Goal: Information Seeking & Learning: Learn about a topic

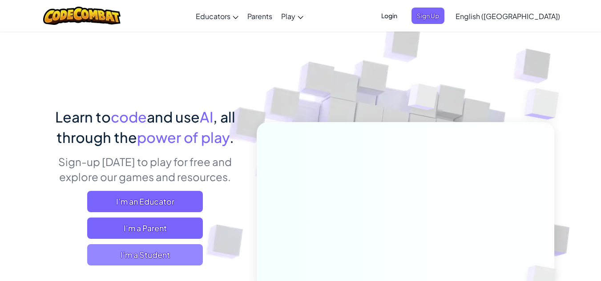
click at [176, 251] on span "I'm a Student" at bounding box center [145, 255] width 116 height 21
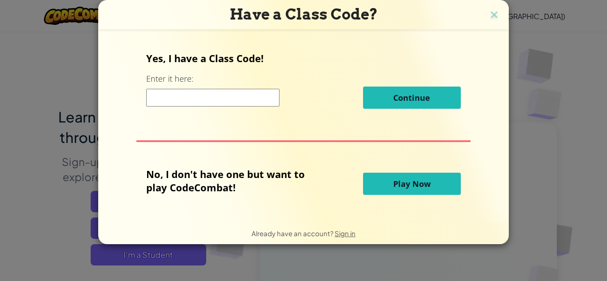
click at [226, 98] on input at bounding box center [212, 98] width 133 height 18
click at [488, 12] on div "Have a Class Code? Yes, I have a Class Code! Enter it here: Continue No, I don'…" at bounding box center [303, 122] width 411 height 245
click at [492, 13] on img at bounding box center [495, 15] width 12 height 13
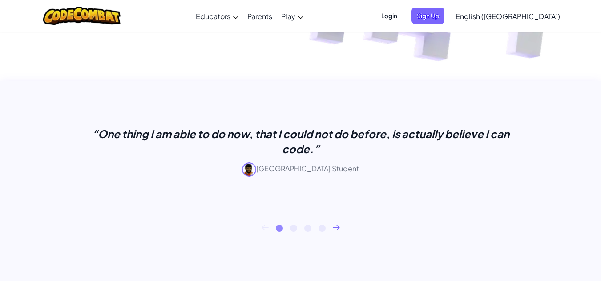
scroll to position [311, 0]
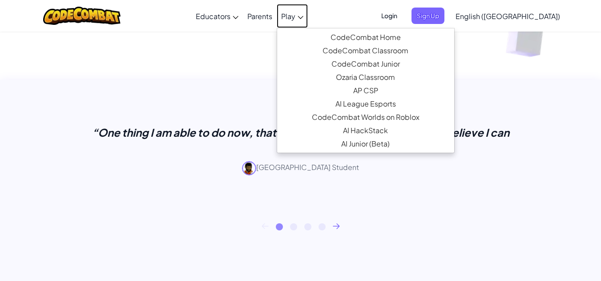
click at [295, 16] on span "Play" at bounding box center [288, 16] width 14 height 9
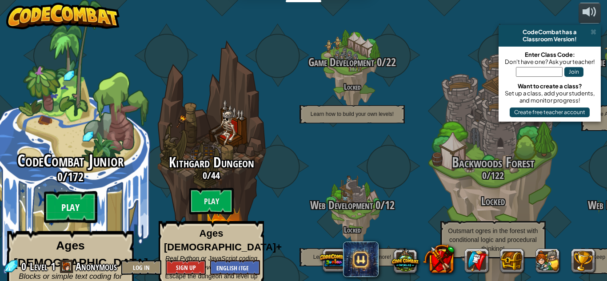
click at [79, 192] on btn "Play" at bounding box center [70, 208] width 53 height 32
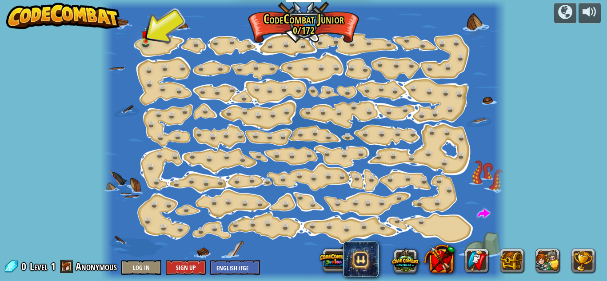
click at [160, 31] on div at bounding box center [304, 140] width 406 height 281
click at [149, 38] on img at bounding box center [145, 30] width 9 height 21
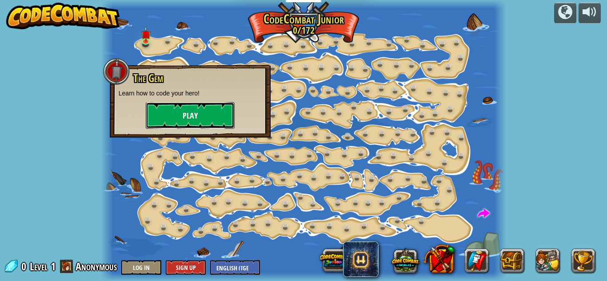
click at [208, 110] on button "Play" at bounding box center [190, 115] width 89 height 27
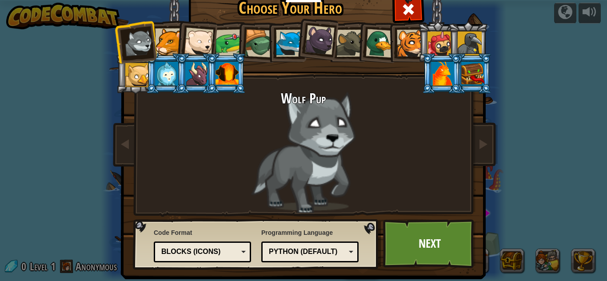
click at [169, 36] on div at bounding box center [168, 41] width 27 height 27
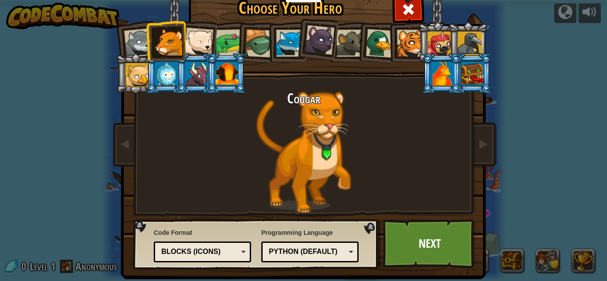
click at [322, 35] on div at bounding box center [320, 40] width 30 height 30
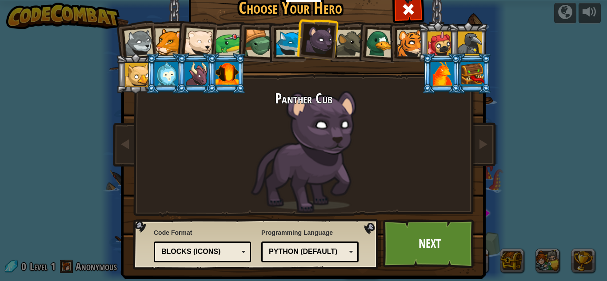
click at [236, 76] on li at bounding box center [226, 73] width 40 height 40
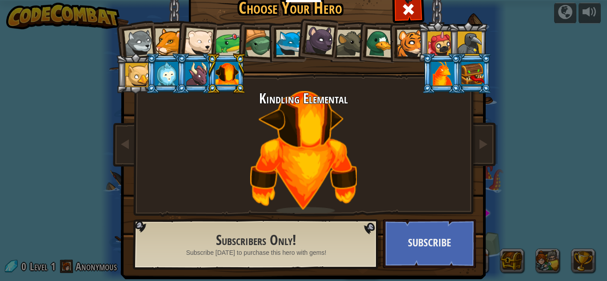
click at [288, 35] on div at bounding box center [289, 43] width 27 height 27
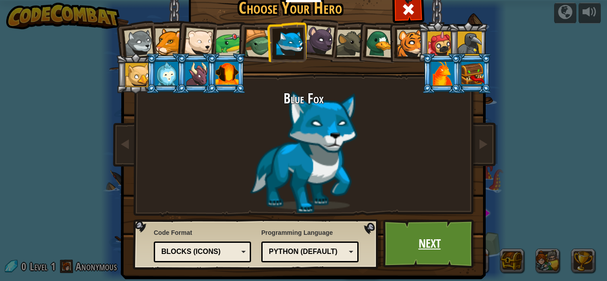
click at [426, 245] on link "Next" at bounding box center [429, 244] width 93 height 49
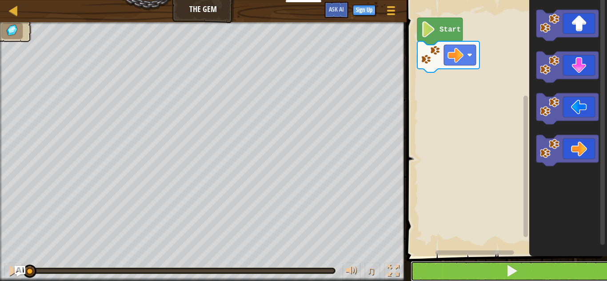
click at [486, 258] on button at bounding box center [512, 271] width 203 height 20
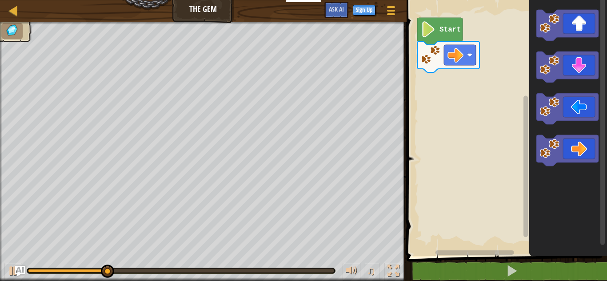
click at [436, 31] on image "Blockly Workspace" at bounding box center [428, 29] width 15 height 16
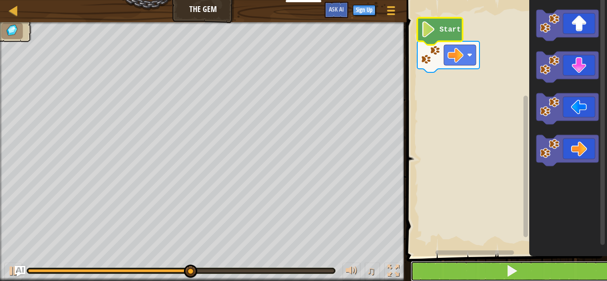
click at [527, 258] on button at bounding box center [512, 271] width 203 height 20
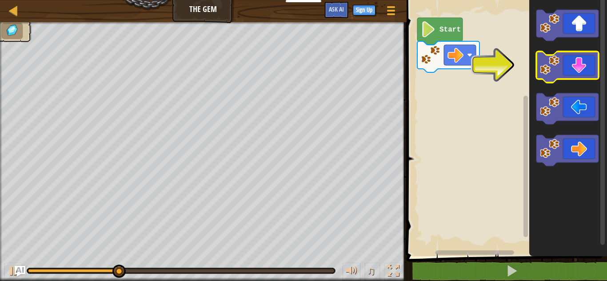
click at [591, 68] on icon "Blockly Workspace" at bounding box center [568, 67] width 62 height 31
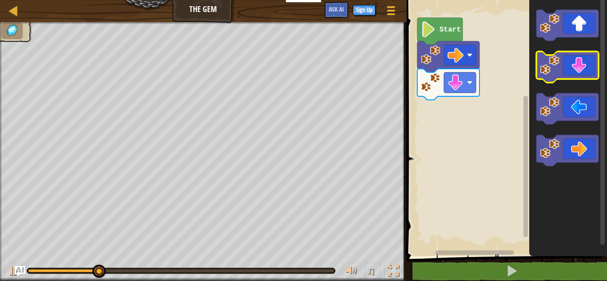
click at [588, 71] on icon "Blockly Workspace" at bounding box center [568, 67] width 62 height 31
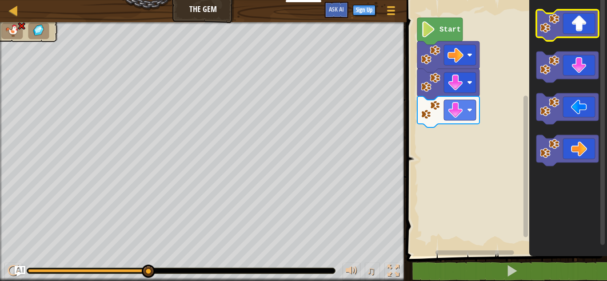
click at [585, 40] on rect "Blockly Workspace" at bounding box center [568, 25] width 62 height 31
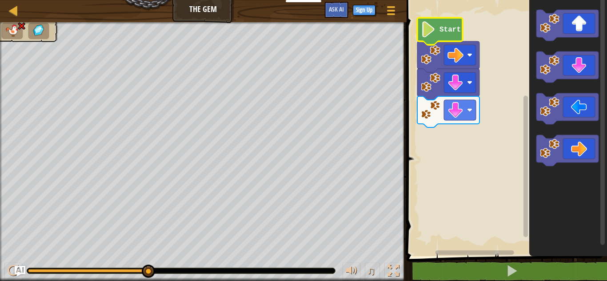
click at [450, 36] on icon "Blockly Workspace" at bounding box center [440, 31] width 45 height 27
click at [445, 27] on text "Start" at bounding box center [450, 30] width 21 height 8
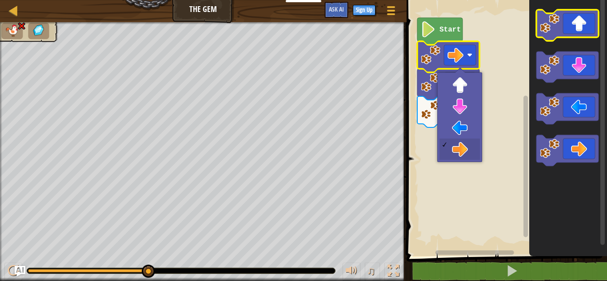
click at [579, 33] on icon "Blockly Workspace" at bounding box center [568, 25] width 62 height 31
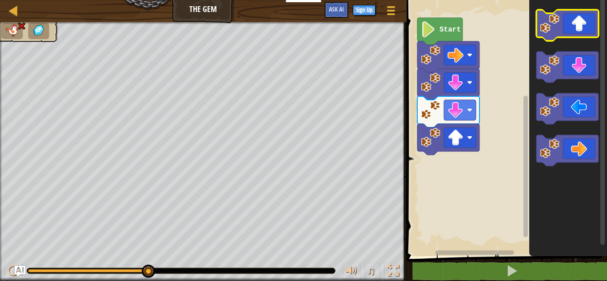
click at [579, 33] on icon "Blockly Workspace" at bounding box center [568, 25] width 62 height 31
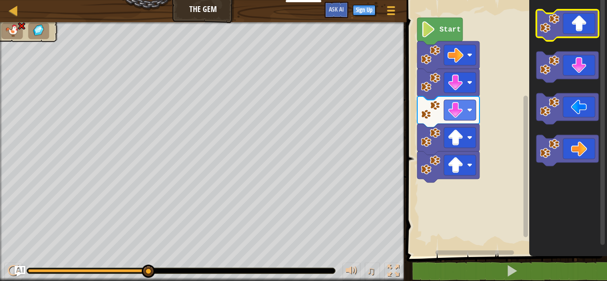
click at [579, 33] on icon "Blockly Workspace" at bounding box center [568, 25] width 62 height 31
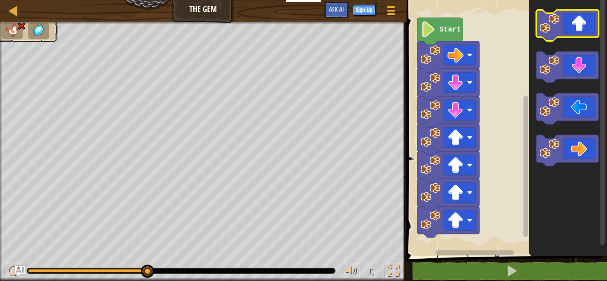
click at [579, 33] on icon "Blockly Workspace" at bounding box center [568, 25] width 62 height 31
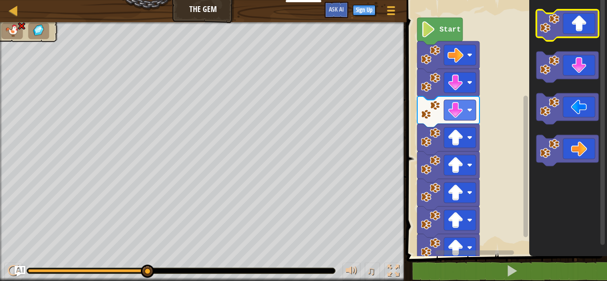
click at [579, 33] on icon "Blockly Workspace" at bounding box center [568, 25] width 62 height 31
click at [427, 28] on image "Blockly Workspace" at bounding box center [428, 29] width 15 height 16
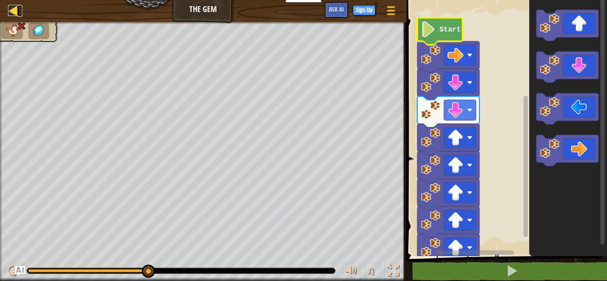
click at [11, 8] on div at bounding box center [13, 10] width 11 height 11
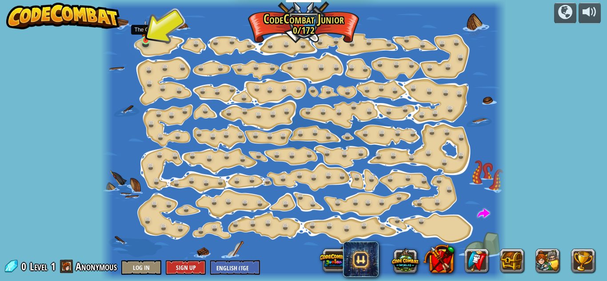
click at [151, 36] on div "Step Change (Locked) Change step arguments. Go Smart (Locked) Now we're really …" at bounding box center [304, 140] width 406 height 281
click at [146, 40] on img at bounding box center [145, 30] width 9 height 21
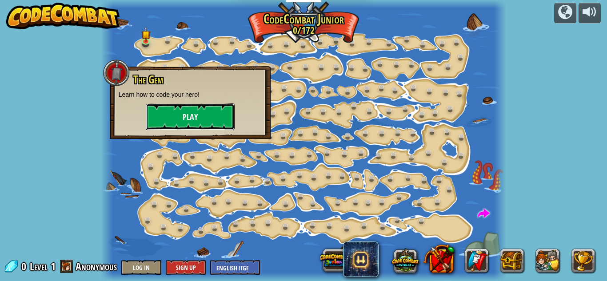
click at [196, 117] on button "Play" at bounding box center [190, 117] width 89 height 27
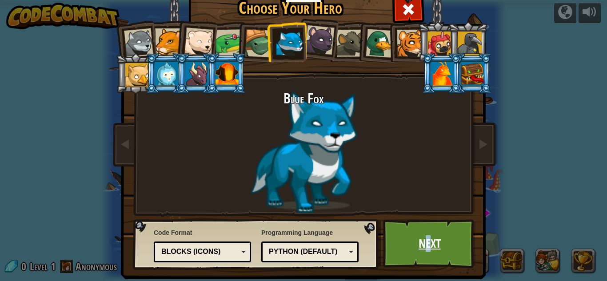
drag, startPoint x: 419, startPoint y: 253, endPoint x: 426, endPoint y: 254, distance: 7.7
click at [426, 254] on link "Next" at bounding box center [429, 244] width 93 height 49
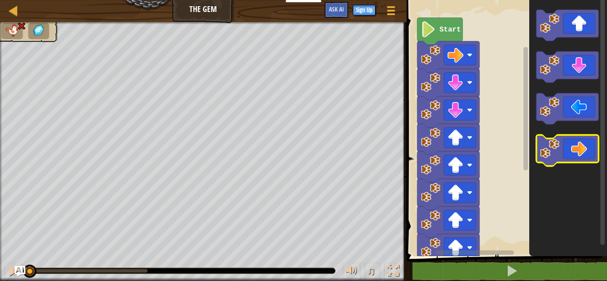
click at [584, 141] on icon "Blockly Workspace" at bounding box center [568, 150] width 62 height 31
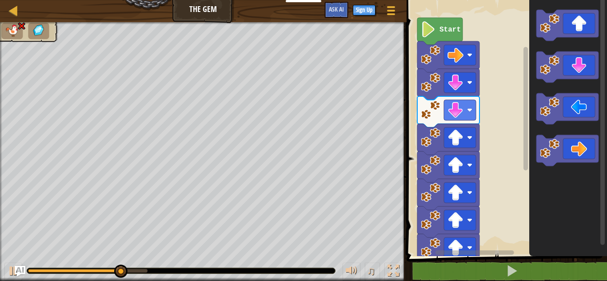
click at [580, 47] on icon "Blockly Workspace" at bounding box center [569, 126] width 78 height 261
click at [581, 28] on icon "Blockly Workspace" at bounding box center [568, 25] width 62 height 31
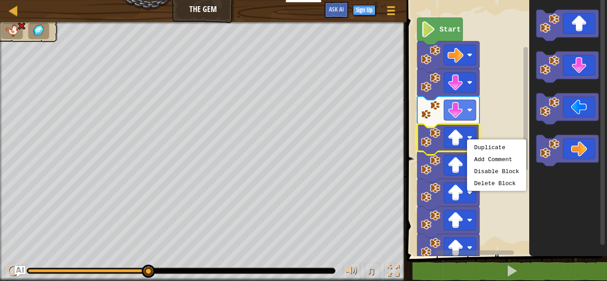
click at [467, 140] on image "Blockly Workspace" at bounding box center [469, 137] width 5 height 5
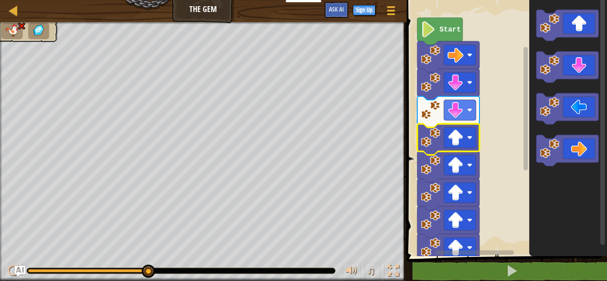
click at [5, 9] on div "Map The Gem Game Menu Sign Up Ask AI" at bounding box center [203, 11] width 407 height 22
click at [11, 12] on div at bounding box center [13, 10] width 11 height 11
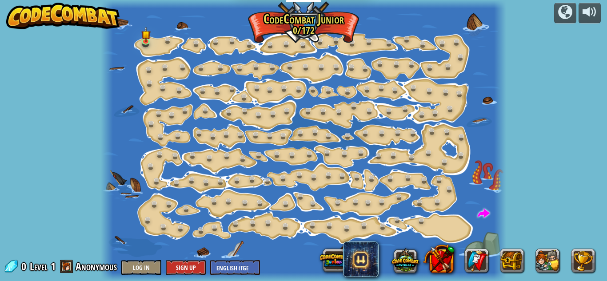
click at [161, 48] on div at bounding box center [304, 140] width 406 height 281
click at [148, 38] on img at bounding box center [145, 30] width 9 height 21
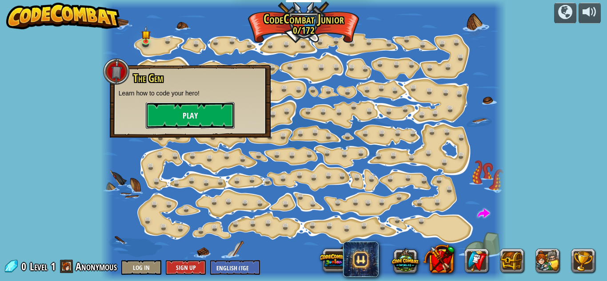
click at [183, 128] on button "Play" at bounding box center [190, 115] width 89 height 27
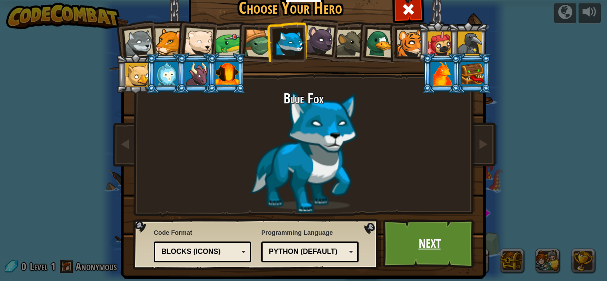
click at [422, 232] on link "Next" at bounding box center [429, 244] width 93 height 49
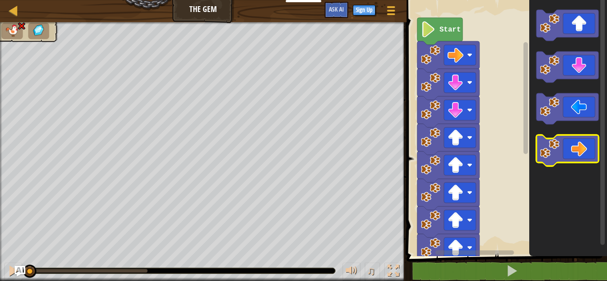
click at [584, 149] on icon "Blockly Workspace" at bounding box center [568, 150] width 62 height 31
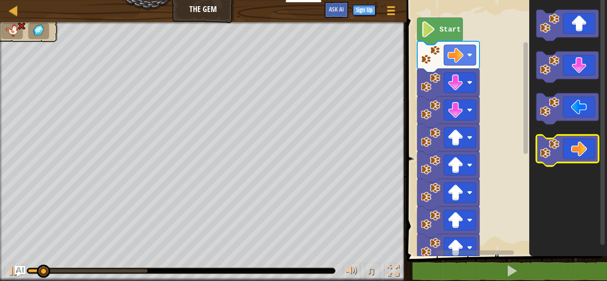
click at [584, 149] on icon "Blockly Workspace" at bounding box center [568, 150] width 62 height 31
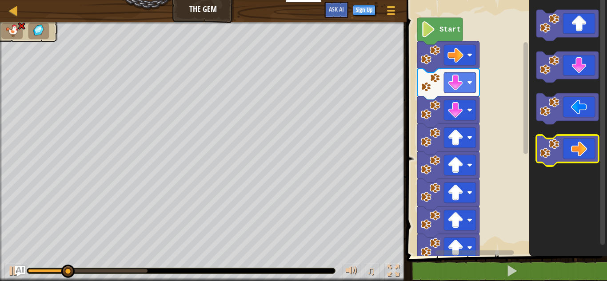
click at [584, 149] on icon "Blockly Workspace" at bounding box center [568, 150] width 62 height 31
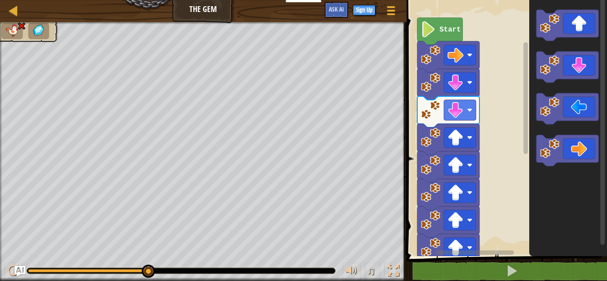
click at [259, 217] on div "♫ Blue Fox" at bounding box center [303, 151] width 607 height 259
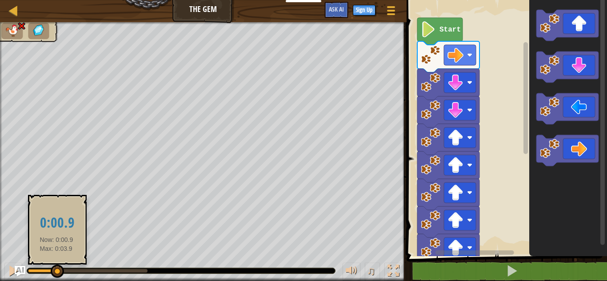
drag, startPoint x: 147, startPoint y: 270, endPoint x: 56, endPoint y: 270, distance: 90.3
click at [56, 258] on div at bounding box center [57, 271] width 13 height 13
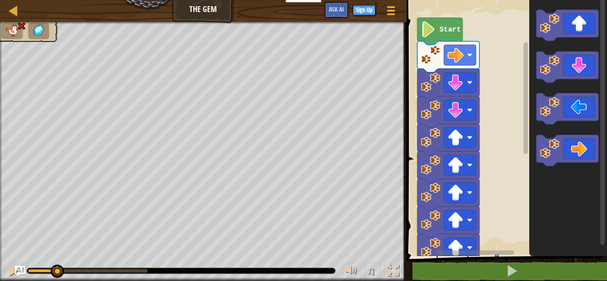
click at [202, 258] on div "♫" at bounding box center [203, 269] width 407 height 27
click at [587, 155] on icon "Blockly Workspace" at bounding box center [568, 150] width 62 height 31
click at [122, 258] on div "♫ Blue Fox" at bounding box center [303, 151] width 607 height 259
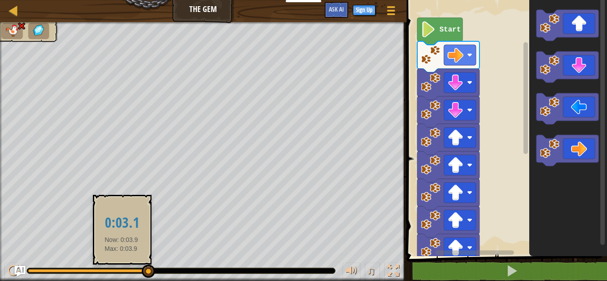
click at [121, 258] on div "♫" at bounding box center [203, 269] width 407 height 27
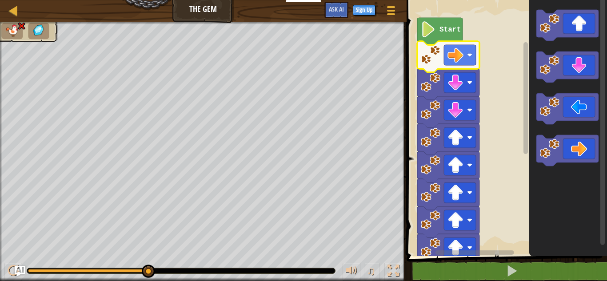
click at [8, 30] on img at bounding box center [12, 30] width 15 height 12
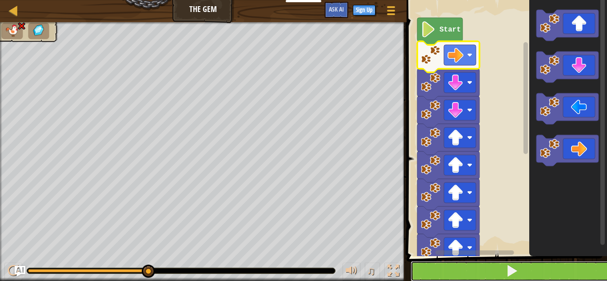
click at [486, 258] on button at bounding box center [512, 271] width 203 height 20
click at [474, 258] on button at bounding box center [512, 271] width 203 height 20
click at [472, 258] on button at bounding box center [512, 271] width 203 height 20
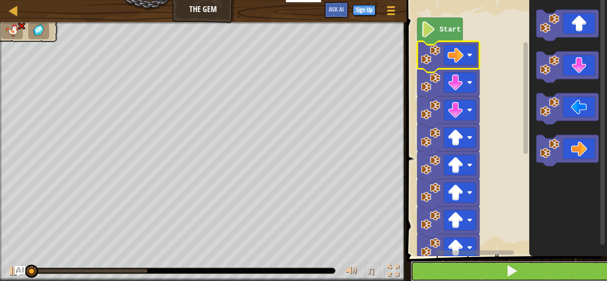
click at [469, 258] on button at bounding box center [512, 271] width 203 height 20
drag, startPoint x: 469, startPoint y: 268, endPoint x: 421, endPoint y: 265, distance: 48.1
click at [468, 258] on button at bounding box center [512, 271] width 203 height 20
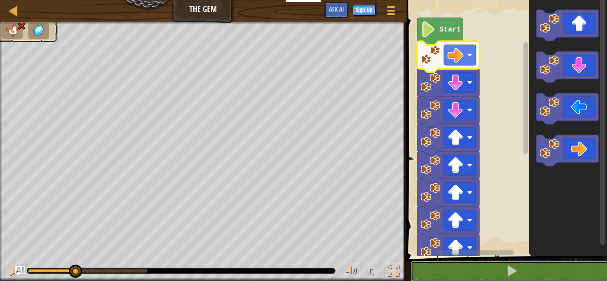
drag, startPoint x: 133, startPoint y: 272, endPoint x: 74, endPoint y: 263, distance: 59.7
click at [74, 258] on div "♫" at bounding box center [203, 269] width 407 height 27
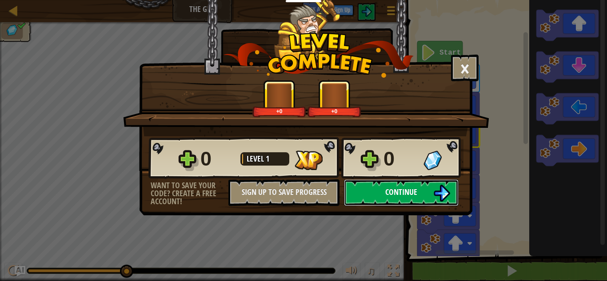
click at [383, 188] on button "Continue" at bounding box center [401, 193] width 115 height 27
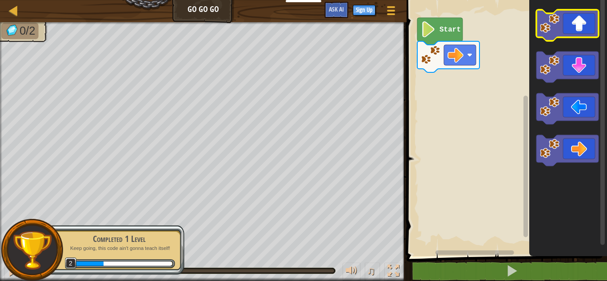
click at [584, 31] on icon "Blockly Workspace" at bounding box center [568, 25] width 62 height 31
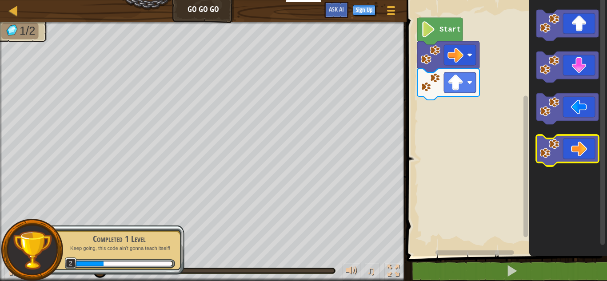
click at [583, 146] on icon "Blockly Workspace" at bounding box center [568, 150] width 62 height 31
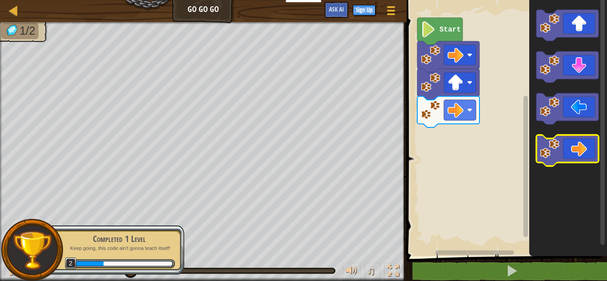
click at [583, 152] on icon "Blockly Workspace" at bounding box center [568, 150] width 62 height 31
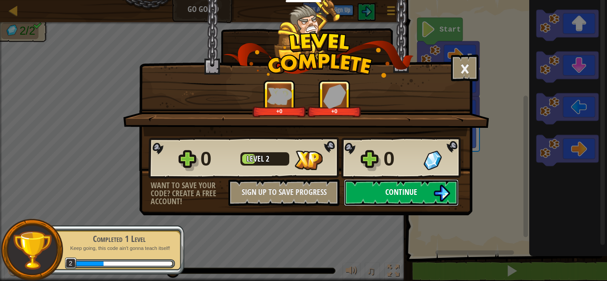
click at [402, 200] on button "Continue" at bounding box center [401, 193] width 115 height 27
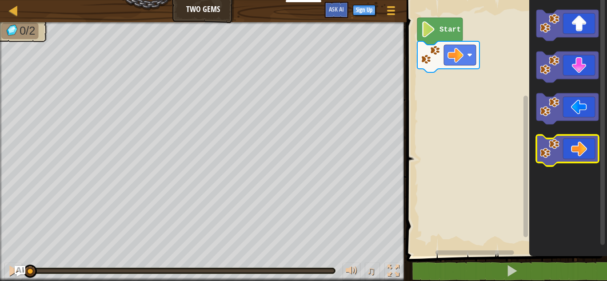
click at [591, 158] on icon "Blockly Workspace" at bounding box center [568, 150] width 62 height 31
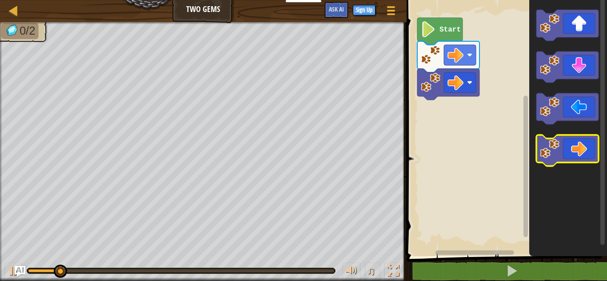
click at [591, 158] on icon "Blockly Workspace" at bounding box center [568, 150] width 62 height 31
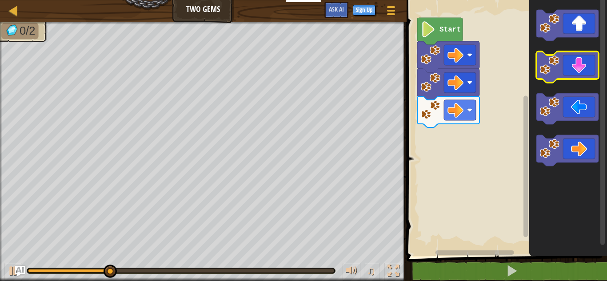
click at [580, 78] on icon "Blockly Workspace" at bounding box center [568, 67] width 62 height 31
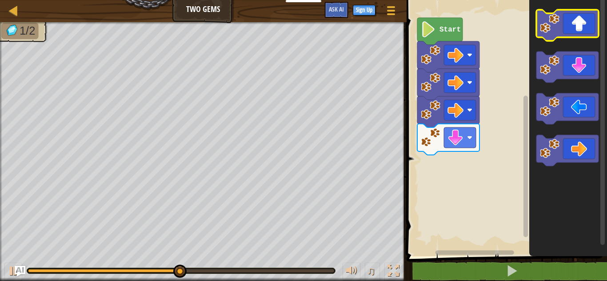
click at [587, 28] on icon "Blockly Workspace" at bounding box center [568, 25] width 62 height 31
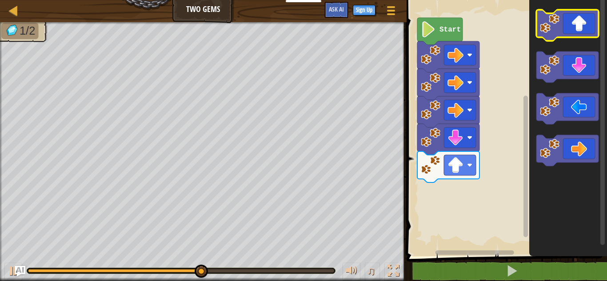
click at [587, 28] on icon "Blockly Workspace" at bounding box center [568, 25] width 62 height 31
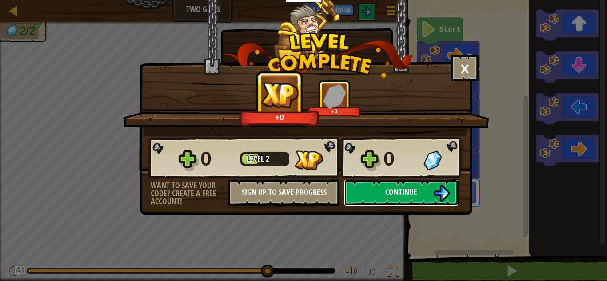
click at [413, 192] on span "Continue" at bounding box center [402, 192] width 32 height 11
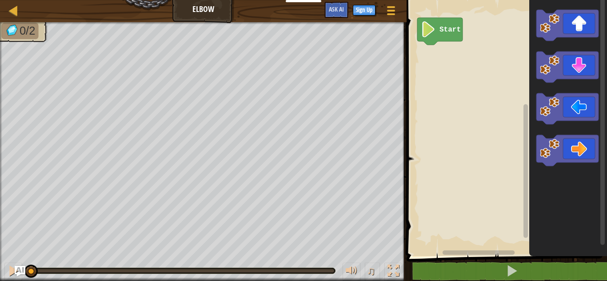
click at [587, 83] on rect "Blockly Workspace" at bounding box center [568, 67] width 62 height 31
click at [574, 75] on icon "Blockly Workspace" at bounding box center [568, 67] width 62 height 31
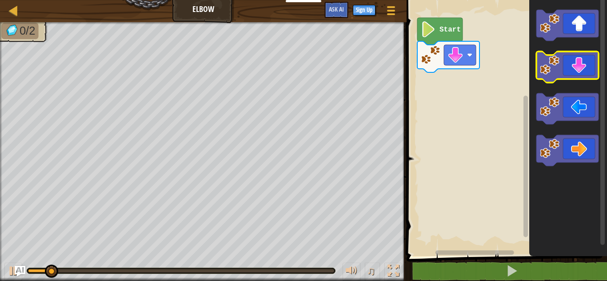
click at [574, 75] on icon "Blockly Workspace" at bounding box center [568, 67] width 62 height 31
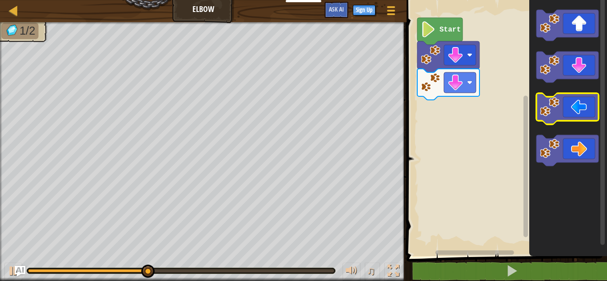
click at [575, 114] on icon "Blockly Workspace" at bounding box center [568, 108] width 62 height 31
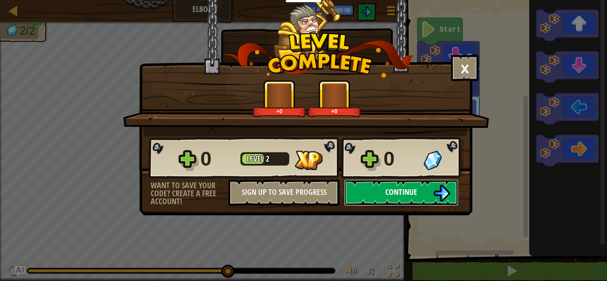
click at [390, 190] on button "Continue" at bounding box center [401, 193] width 115 height 27
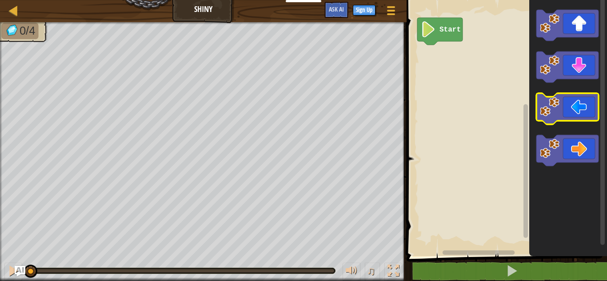
click at [572, 109] on icon "Blockly Workspace" at bounding box center [568, 108] width 62 height 31
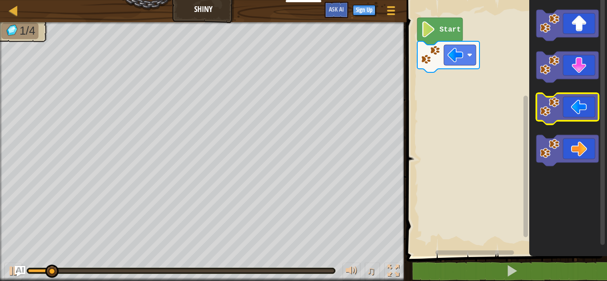
click at [572, 109] on icon "Blockly Workspace" at bounding box center [568, 108] width 62 height 31
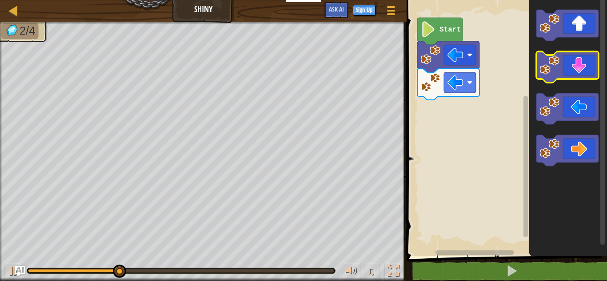
click at [582, 82] on rect "Blockly Workspace" at bounding box center [568, 67] width 62 height 31
click at [583, 73] on icon "Blockly Workspace" at bounding box center [568, 67] width 62 height 31
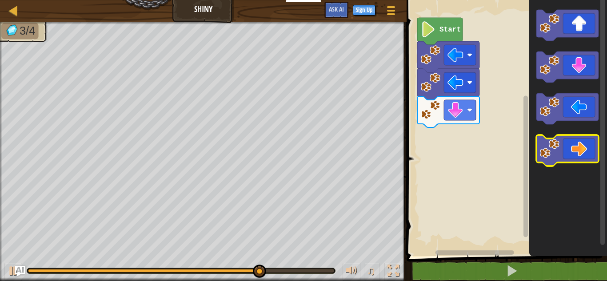
click at [579, 149] on icon "Blockly Workspace" at bounding box center [568, 150] width 62 height 31
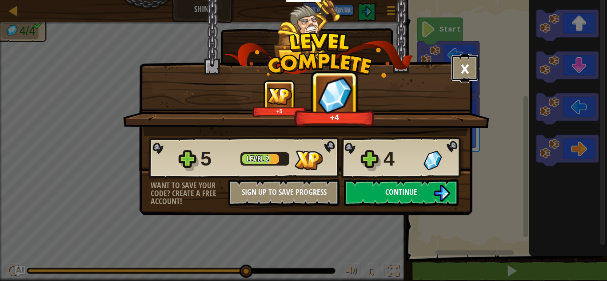
click at [472, 68] on button "×" at bounding box center [465, 68] width 28 height 27
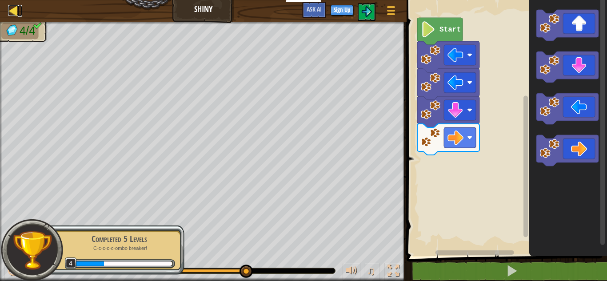
click at [16, 12] on div at bounding box center [13, 10] width 11 height 11
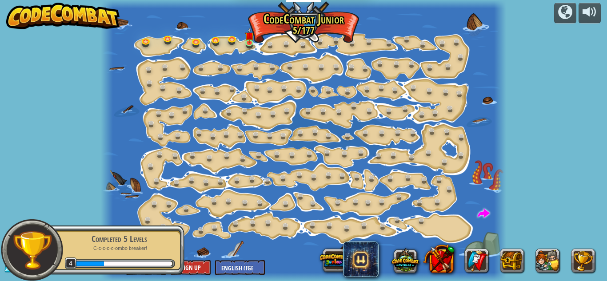
click at [15, 12] on img at bounding box center [63, 16] width 114 height 27
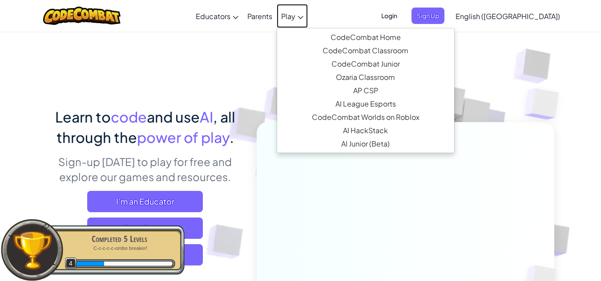
click at [308, 11] on link "Play" at bounding box center [292, 16] width 31 height 24
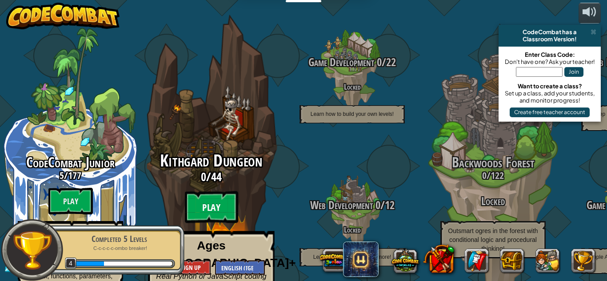
click at [205, 197] on btn "Play" at bounding box center [211, 208] width 53 height 32
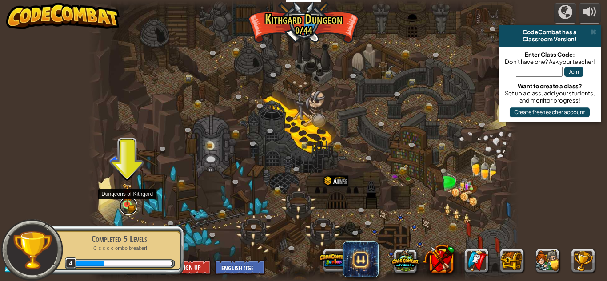
click at [133, 205] on link at bounding box center [129, 206] width 18 height 18
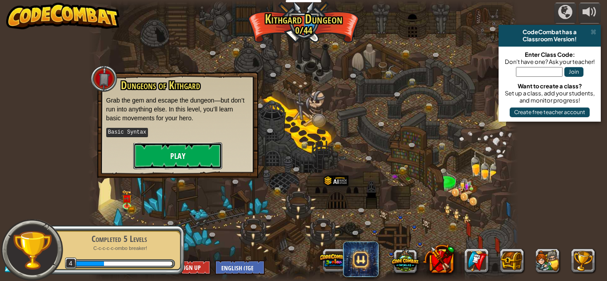
click at [185, 158] on button "Play" at bounding box center [177, 156] width 89 height 27
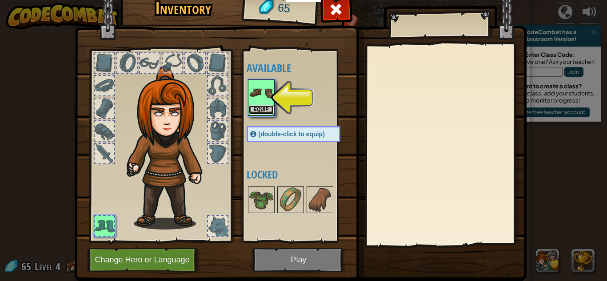
click at [259, 108] on button "Equip" at bounding box center [261, 109] width 25 height 9
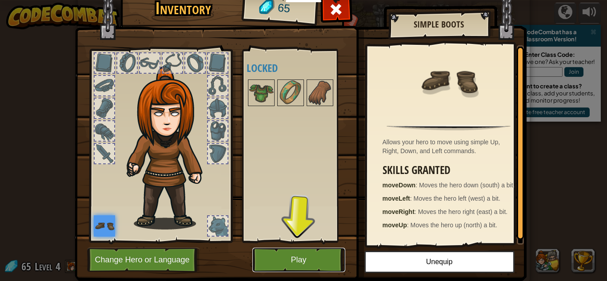
click at [306, 258] on button "Play" at bounding box center [299, 260] width 93 height 24
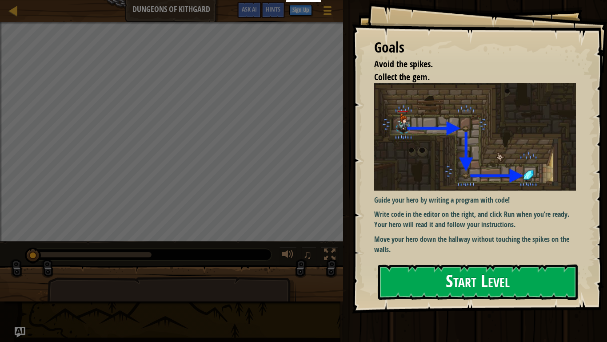
click at [422, 258] on button "Start Level" at bounding box center [478, 281] width 200 height 35
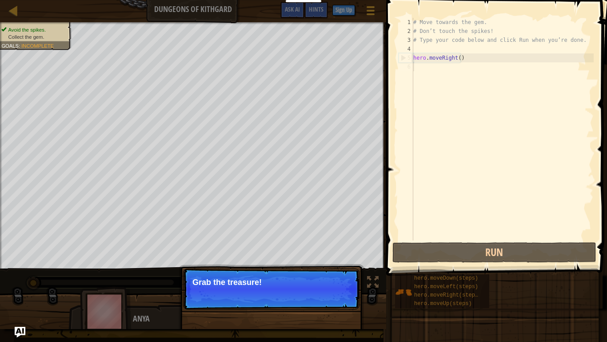
click at [433, 75] on div "# Move towards the gem. # Don’t touch the spikes! # Type your code below and cl…" at bounding box center [503, 138] width 182 height 240
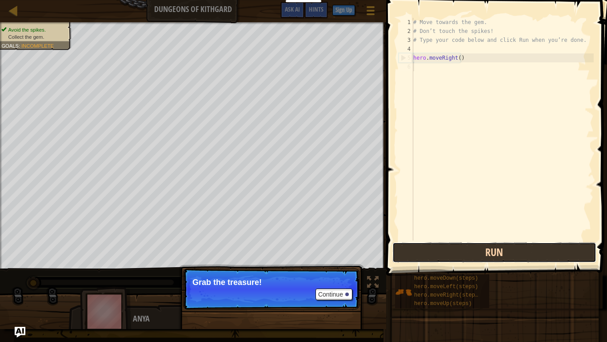
click at [409, 258] on button "Run" at bounding box center [495, 252] width 204 height 20
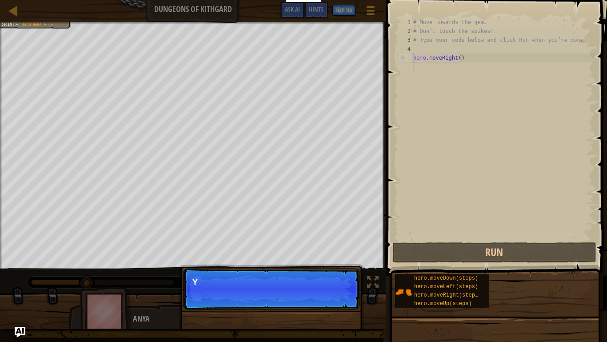
scroll to position [4, 0]
click at [257, 258] on p "Continue You can use these methods." at bounding box center [271, 288] width 177 height 41
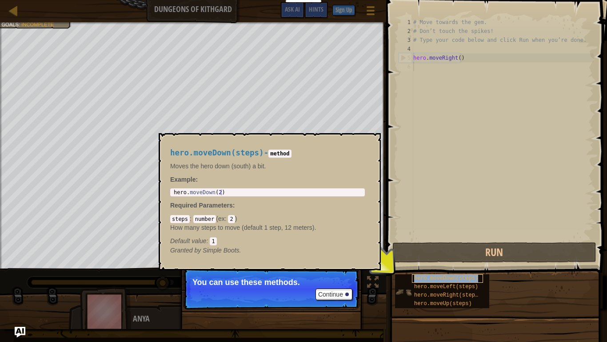
click at [442, 258] on span "hero.moveDown(steps)" at bounding box center [446, 278] width 64 height 6
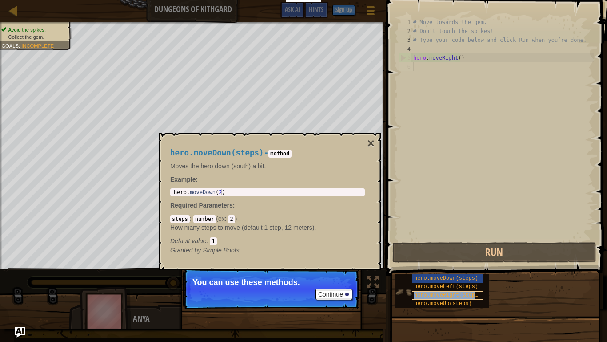
click at [436, 258] on div "hero.moveRight(steps)" at bounding box center [447, 295] width 71 height 8
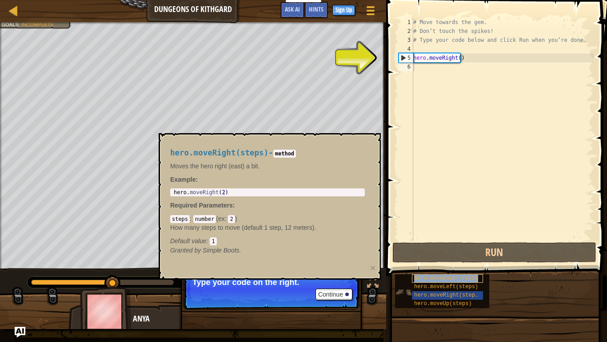
click at [461, 258] on span "hero.moveDown(steps)" at bounding box center [446, 278] width 64 height 6
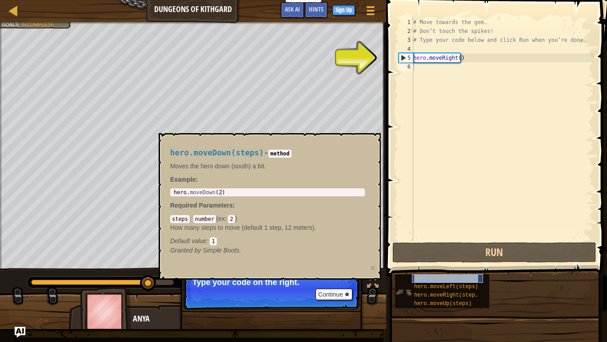
click at [461, 258] on span "hero.moveDown(steps)" at bounding box center [446, 278] width 64 height 6
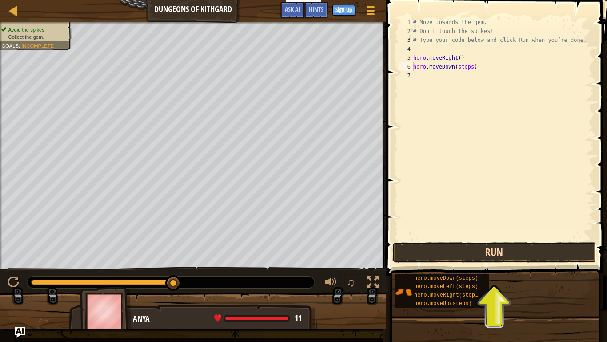
click at [442, 254] on button "Run" at bounding box center [495, 252] width 204 height 20
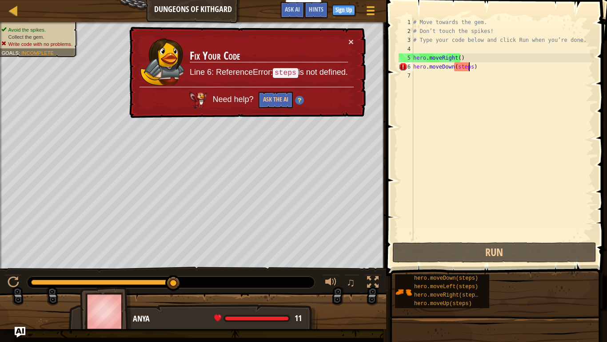
click at [469, 70] on div "# Move towards the gem. # Don’t touch the spikes! # Type your code below and cl…" at bounding box center [503, 138] width 182 height 240
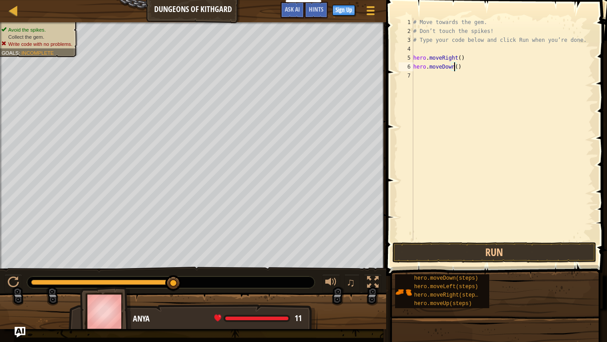
scroll to position [4, 3]
click at [452, 249] on button "Run" at bounding box center [495, 252] width 204 height 20
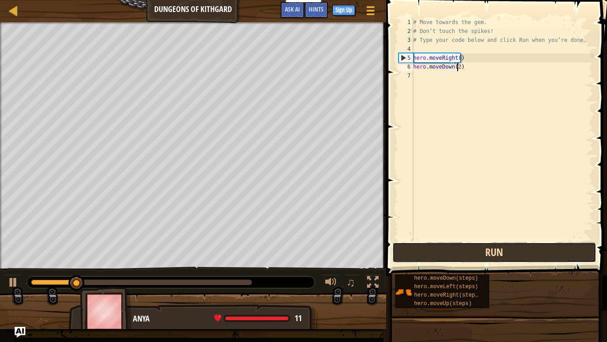
click at [445, 249] on button "Run" at bounding box center [495, 252] width 204 height 20
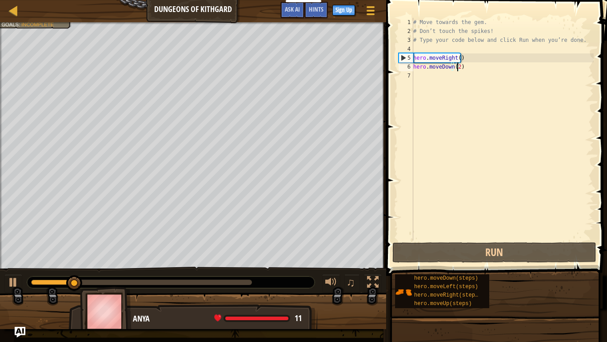
click at [465, 65] on div "# Move towards the gem. # Don’t touch the spikes! # Type your code below and cl…" at bounding box center [503, 138] width 182 height 240
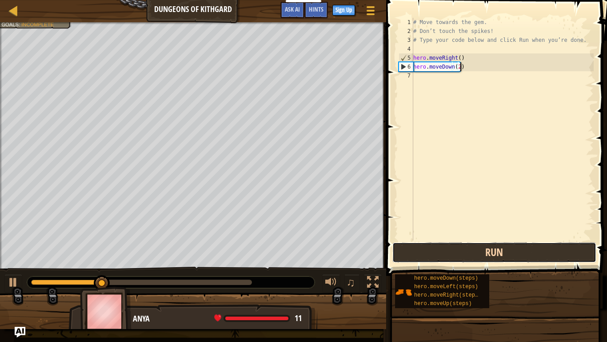
click at [486, 256] on button "Run" at bounding box center [495, 252] width 204 height 20
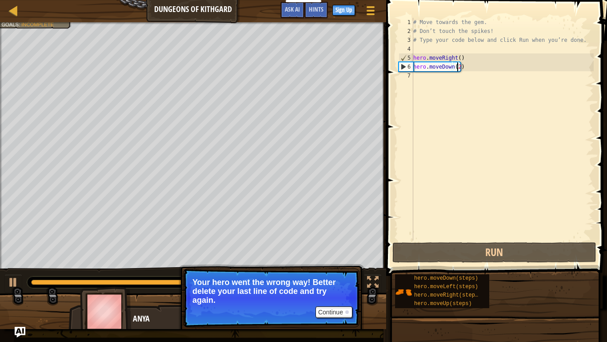
click at [459, 67] on div "# Move towards the gem. # Don’t touch the spikes! # Type your code below and cl…" at bounding box center [503, 138] width 182 height 240
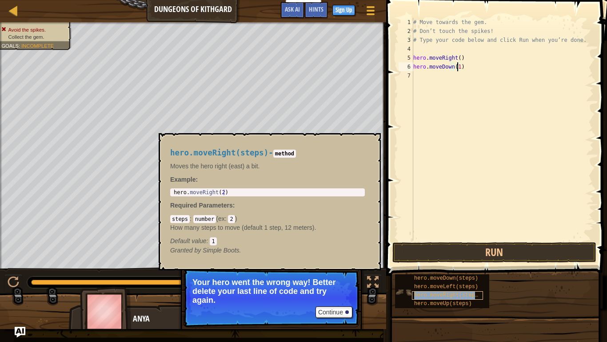
click at [463, 258] on span "hero.moveRight(steps)" at bounding box center [447, 295] width 67 height 6
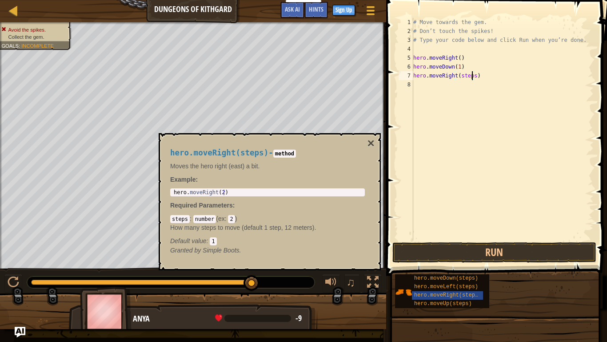
click at [473, 72] on div "# Move towards the gem. # Don’t touch the spikes! # Type your code below and cl…" at bounding box center [503, 138] width 182 height 240
type textarea "hero.moveRight(1)"
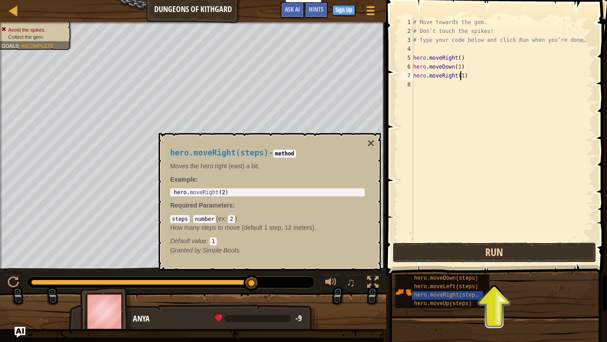
click at [461, 251] on button "Run" at bounding box center [495, 252] width 204 height 20
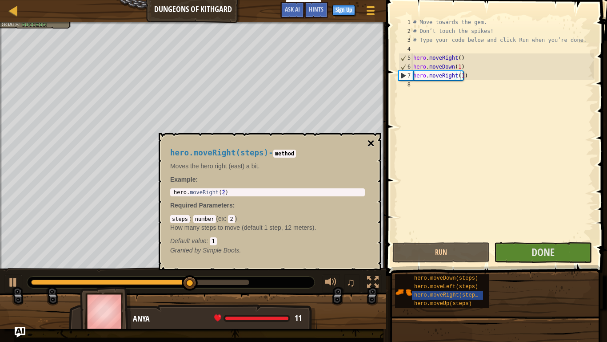
click at [369, 141] on button "×" at bounding box center [371, 143] width 7 height 12
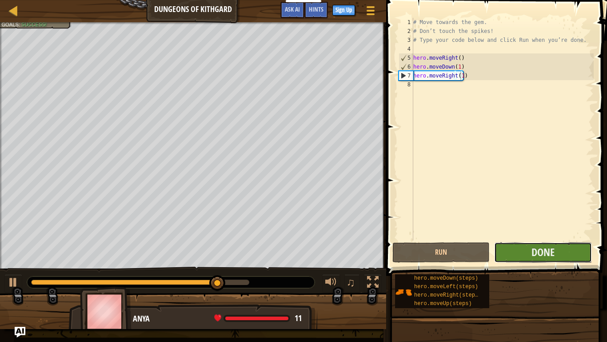
click at [522, 250] on button "Done" at bounding box center [542, 252] width 97 height 20
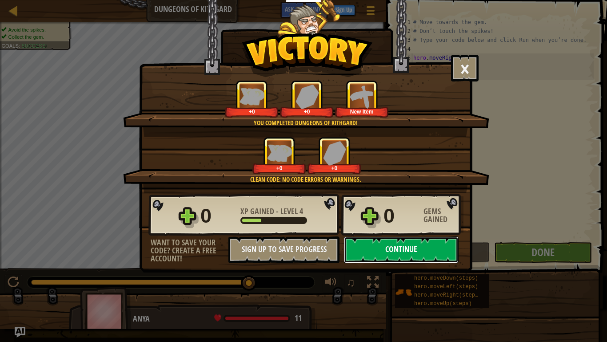
click at [419, 242] on button "Continue" at bounding box center [401, 249] width 115 height 27
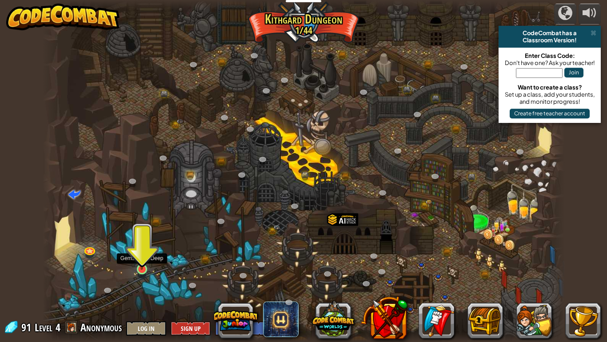
click at [142, 258] on img at bounding box center [141, 254] width 13 height 30
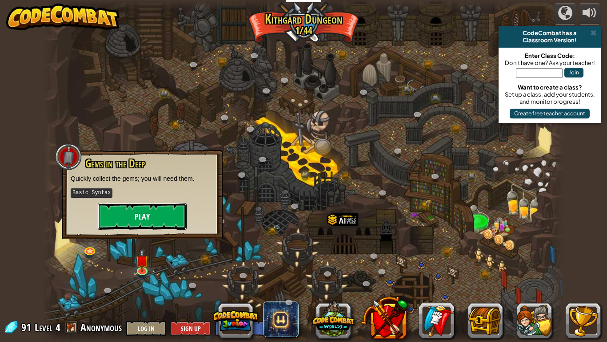
click at [153, 217] on button "Play" at bounding box center [142, 216] width 89 height 27
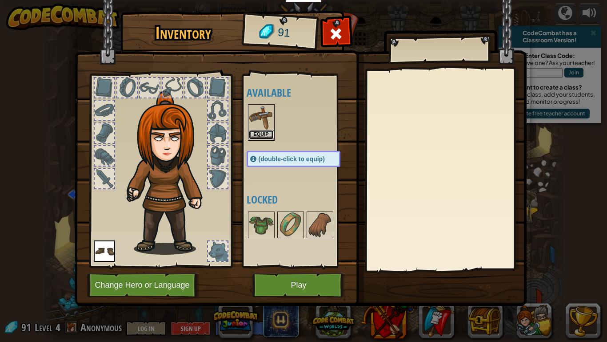
click at [258, 131] on button "Equip" at bounding box center [261, 134] width 25 height 9
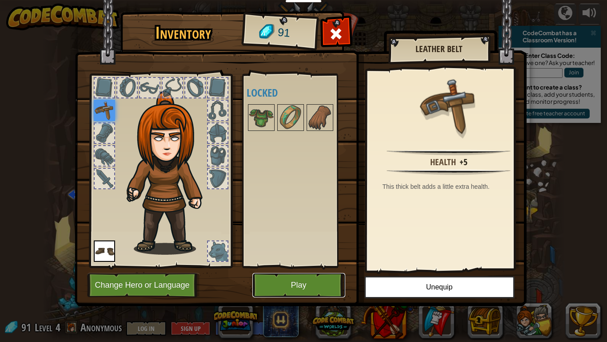
click at [282, 258] on button "Play" at bounding box center [299, 285] width 93 height 24
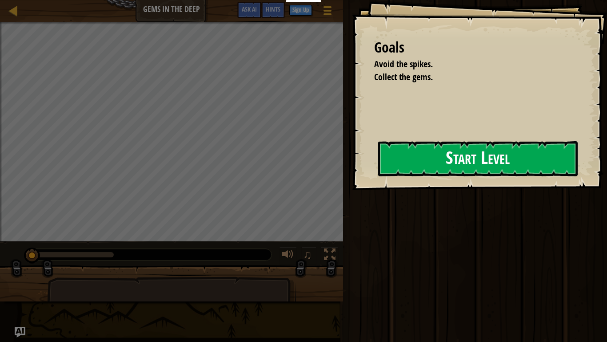
click at [424, 161] on button "Start Level" at bounding box center [478, 158] width 200 height 35
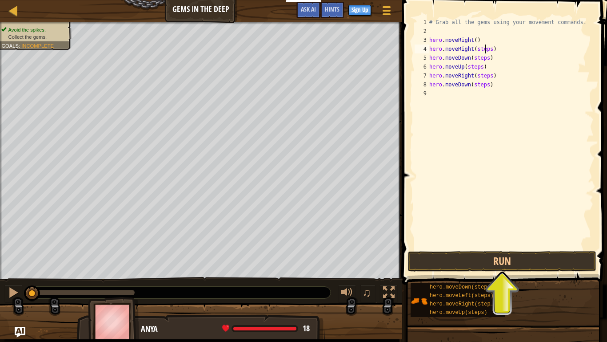
click at [485, 45] on div "# Grab all the gems using your movement commands. hero . moveRight ( ) hero . m…" at bounding box center [511, 142] width 166 height 249
click at [488, 50] on div "# Grab all the gems using your movement commands. hero . moveRight ( ) hero . m…" at bounding box center [511, 142] width 166 height 249
click at [483, 60] on div "# Grab all the gems using your movement commands. hero . moveRight ( ) hero . m…" at bounding box center [511, 142] width 166 height 249
click at [483, 57] on div "# Grab all the gems using your movement commands. hero . moveRight ( ) hero . m…" at bounding box center [511, 142] width 166 height 249
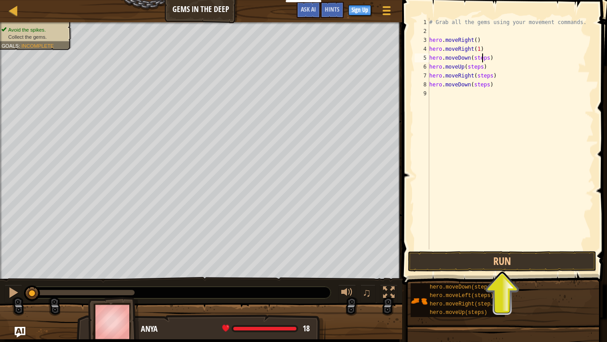
click at [485, 58] on div "# Grab all the gems using your movement commands. hero . moveRight ( ) hero . m…" at bounding box center [511, 142] width 166 height 249
click at [479, 67] on div "# Grab all the gems using your movement commands. hero . moveRight ( ) hero . m…" at bounding box center [511, 142] width 166 height 249
click at [488, 73] on div "# Grab all the gems using your movement commands. hero . moveRight ( ) hero . m…" at bounding box center [511, 142] width 166 height 249
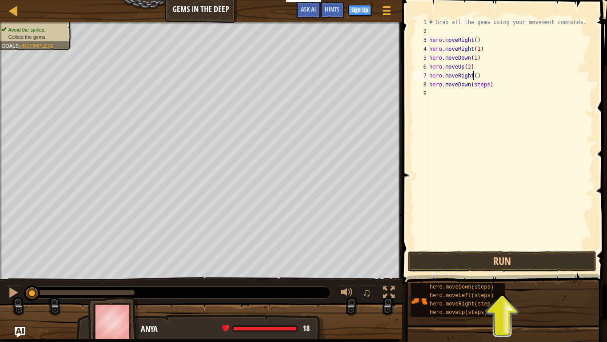
scroll to position [4, 4]
click at [484, 84] on div "# Grab all the gems using your movement commands. hero . moveRight ( ) hero . m…" at bounding box center [511, 142] width 166 height 249
click at [466, 257] on button "Run" at bounding box center [502, 261] width 189 height 20
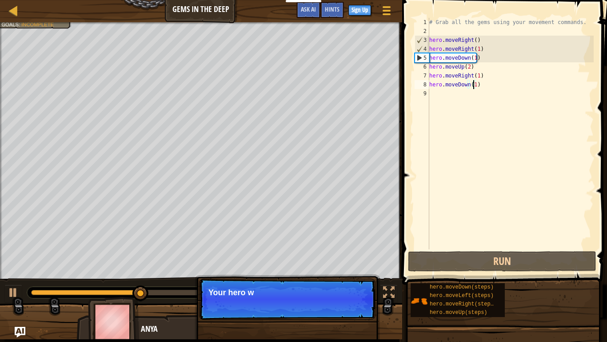
click at [479, 48] on div "# Grab all the gems using your movement commands. hero . moveRight ( ) hero . m…" at bounding box center [511, 142] width 166 height 249
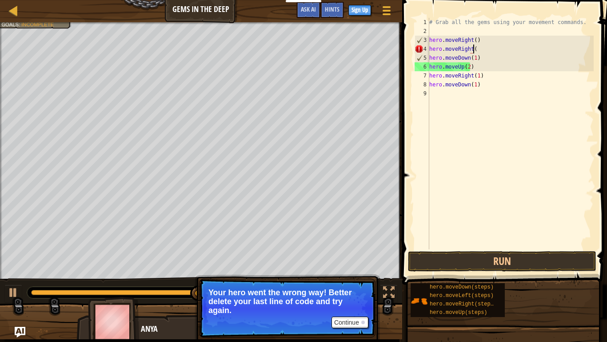
click at [474, 48] on div "# Grab all the gems using your movement commands. hero . moveRight ( ) hero . m…" at bounding box center [511, 142] width 166 height 249
click at [437, 52] on div "# Grab all the gems using your movement commands. hero . moveRight ( ) hero . m…" at bounding box center [511, 142] width 166 height 249
click at [431, 49] on div "# Grab all the gems using your movement commands. hero . moveRight ( ) hero . m…" at bounding box center [511, 142] width 166 height 249
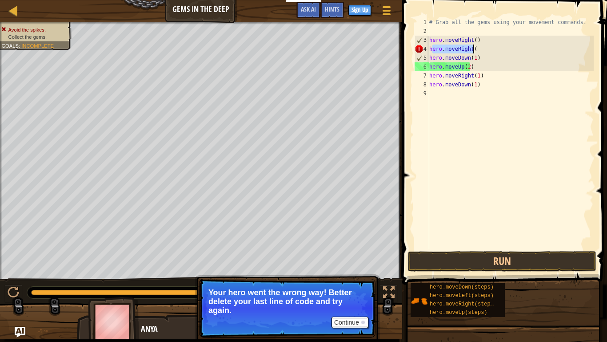
drag, startPoint x: 431, startPoint y: 49, endPoint x: 481, endPoint y: 48, distance: 49.4
click at [481, 48] on div "# Grab all the gems using your movement commands. hero . moveRight ( ) hero . m…" at bounding box center [511, 142] width 166 height 249
click at [467, 48] on div "# Grab all the gems using your movement commands. hero . moveRight ( ) hero . m…" at bounding box center [511, 133] width 166 height 231
click at [475, 48] on div "# Grab all the gems using your movement commands. hero . moveRight ( ) hero . m…" at bounding box center [511, 142] width 166 height 249
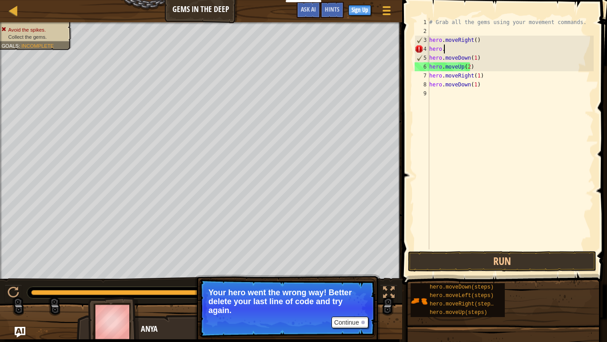
type textarea "h"
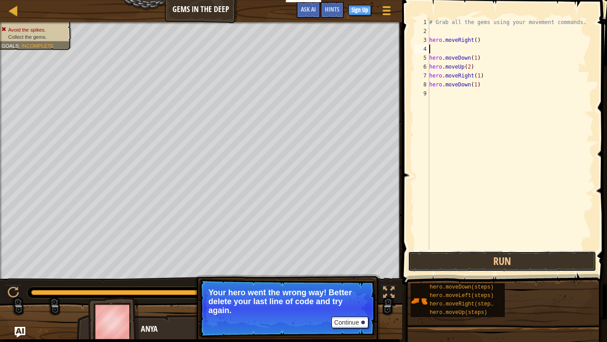
drag, startPoint x: 491, startPoint y: 265, endPoint x: 490, endPoint y: 274, distance: 8.6
click at [491, 258] on button "Run" at bounding box center [502, 261] width 189 height 20
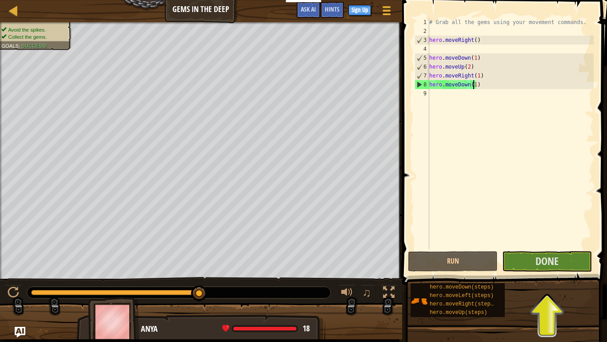
click at [474, 83] on div "# Grab all the gems using your movement commands. hero . moveRight ( ) hero . m…" at bounding box center [511, 142] width 166 height 249
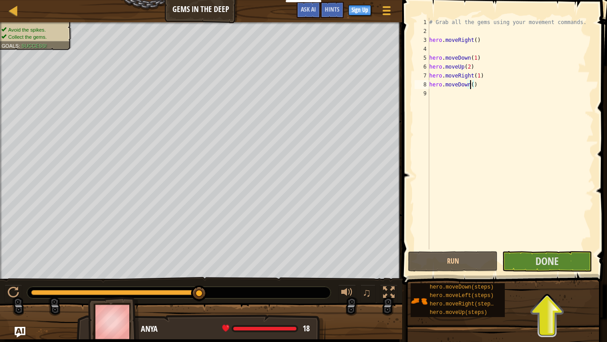
scroll to position [4, 3]
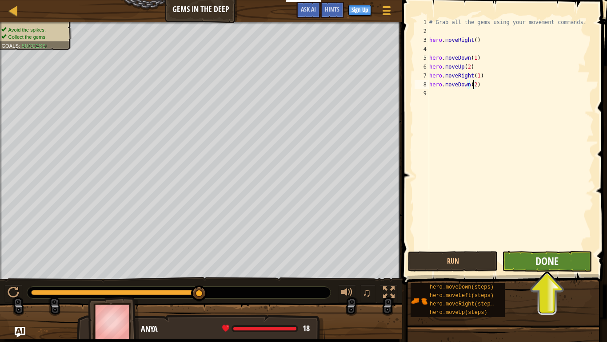
type textarea "hero.moveDown(2)"
click at [553, 258] on span "Done" at bounding box center [547, 260] width 23 height 14
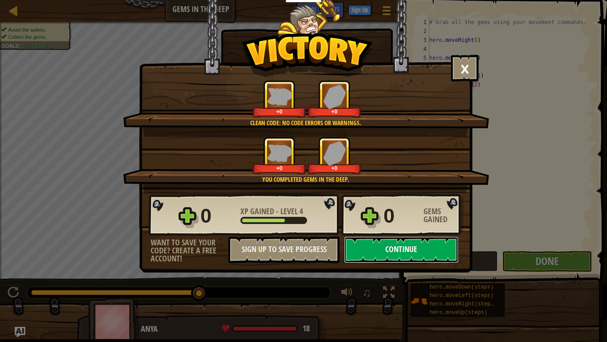
click at [432, 247] on button "Continue" at bounding box center [401, 249] width 115 height 27
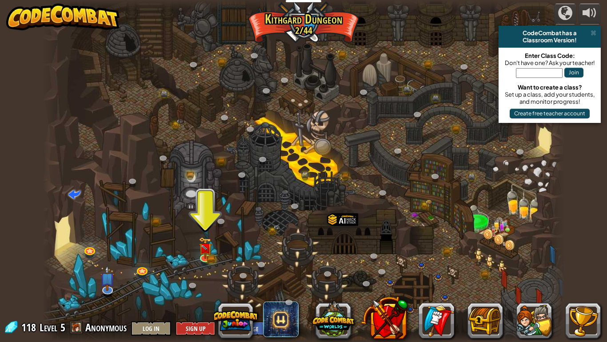
click at [212, 250] on div at bounding box center [304, 171] width 522 height 342
click at [206, 252] on img at bounding box center [205, 242] width 13 height 29
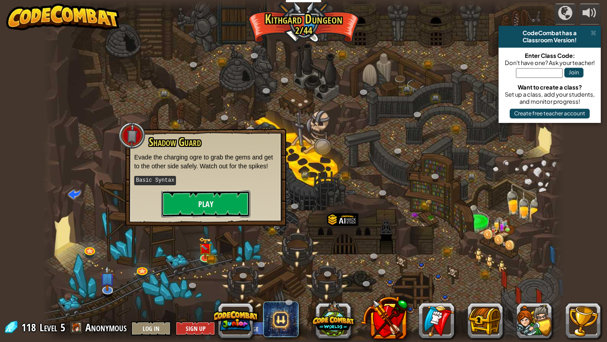
click at [208, 207] on button "Play" at bounding box center [205, 203] width 89 height 27
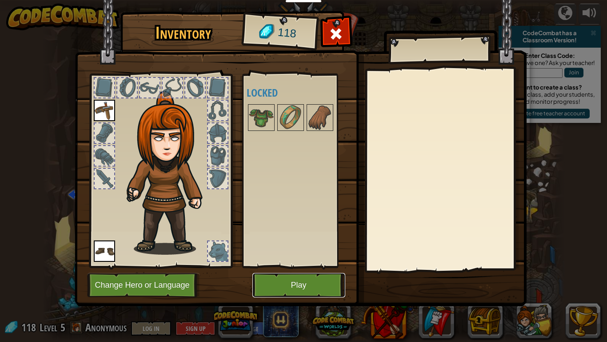
click at [293, 258] on button "Play" at bounding box center [299, 285] width 93 height 24
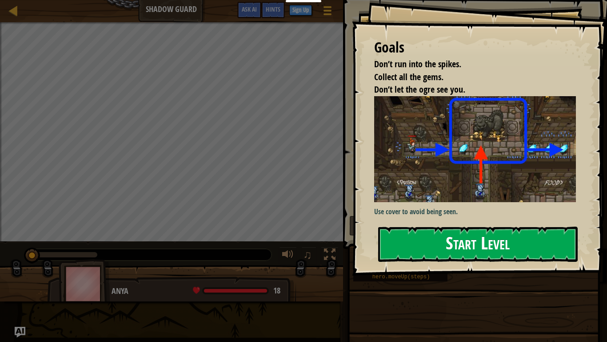
click at [412, 226] on button "Start Level" at bounding box center [478, 243] width 200 height 35
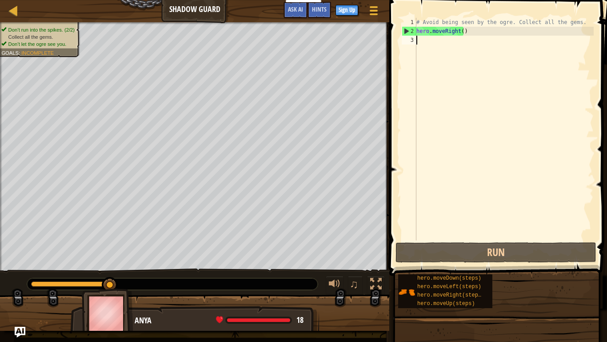
click at [461, 30] on div "# Avoid being seen by the ogre. Collect all the gems. hero . moveRight ( )" at bounding box center [504, 138] width 179 height 240
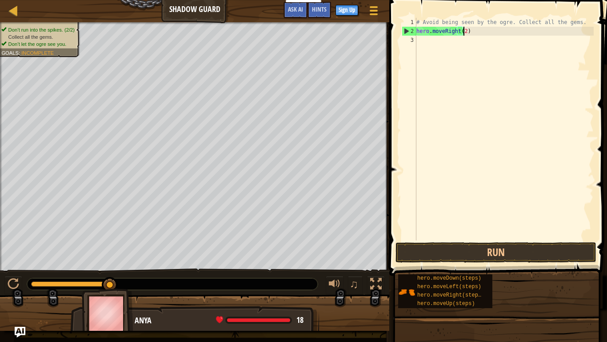
scroll to position [4, 4]
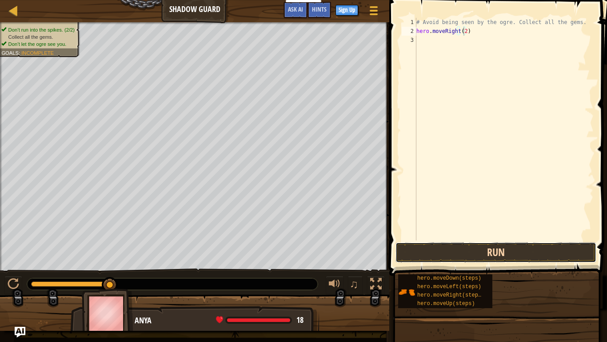
click at [495, 249] on button "Run" at bounding box center [496, 252] width 201 height 20
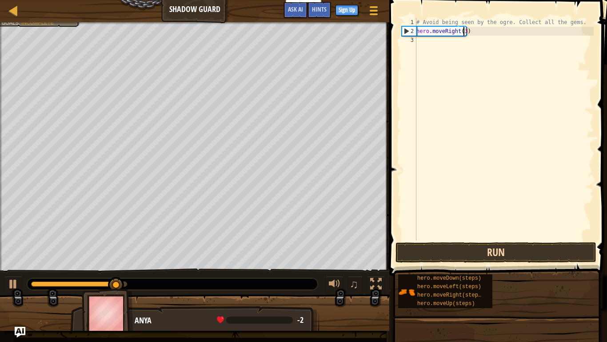
type textarea "hero.moveRight(3)"
click at [433, 247] on button "Run" at bounding box center [496, 252] width 201 height 20
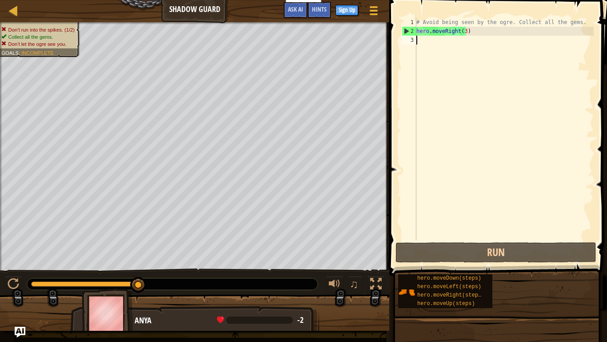
click at [452, 52] on div "# Avoid being seen by the ogre. Collect all the gems. hero . moveRight ( 3 )" at bounding box center [504, 138] width 179 height 240
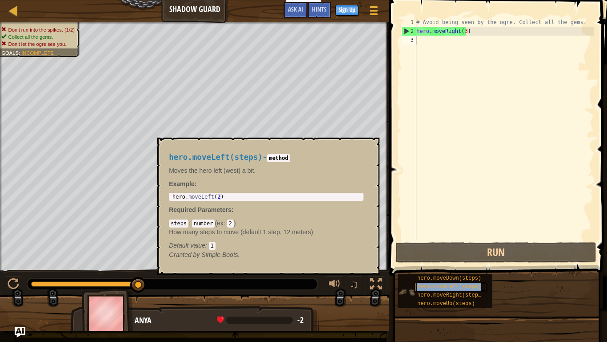
click at [463, 258] on span "hero.moveLeft(steps)" at bounding box center [450, 286] width 64 height 6
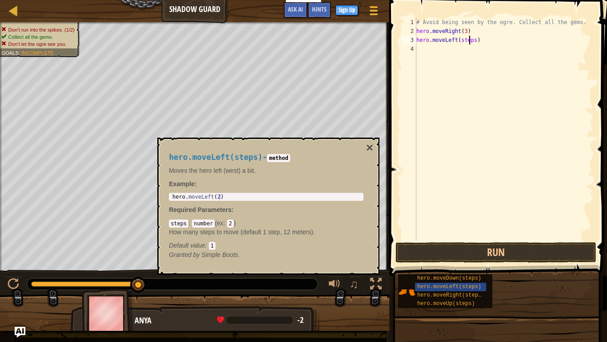
click at [471, 38] on div "# Avoid being seen by the ogre. Collect all the gems. hero . moveRight ( 3 ) he…" at bounding box center [504, 138] width 179 height 240
click at [473, 41] on div "# Avoid being seen by the ogre. Collect all the gems. hero . moveRight ( 3 ) he…" at bounding box center [504, 138] width 179 height 240
click at [464, 48] on div "# Avoid being seen by the ogre. Collect all the gems. hero . moveRight ( 3 ) he…" at bounding box center [504, 138] width 179 height 240
click at [466, 48] on div "# Avoid being seen by the ogre. Collect all the gems. hero . moveRight ( 3 ) he…" at bounding box center [504, 138] width 179 height 240
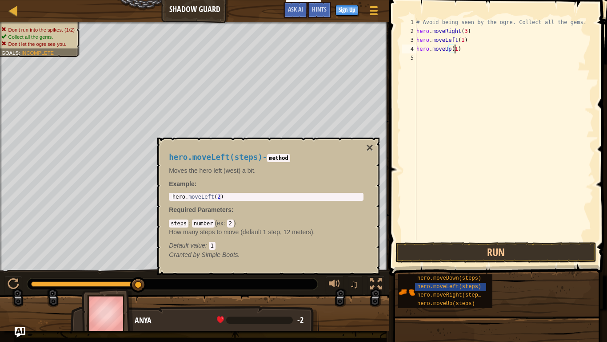
scroll to position [4, 3]
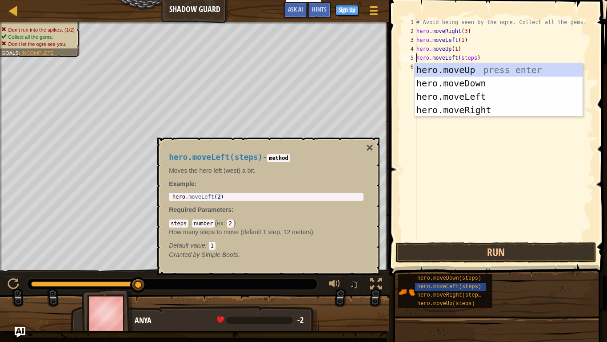
click at [471, 56] on div "# Avoid being seen by the ogre. Collect all the gems. hero . moveRight ( 3 ) he…" at bounding box center [504, 138] width 179 height 240
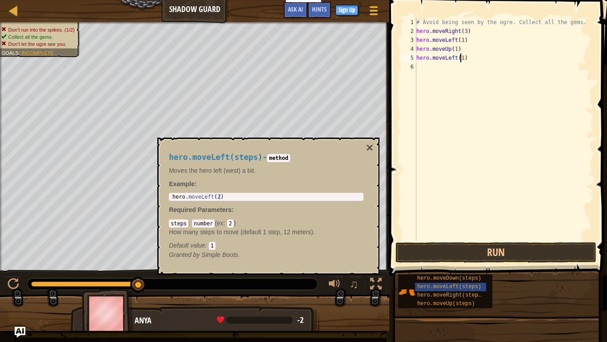
scroll to position [4, 4]
click at [449, 257] on button "Run" at bounding box center [496, 252] width 201 height 20
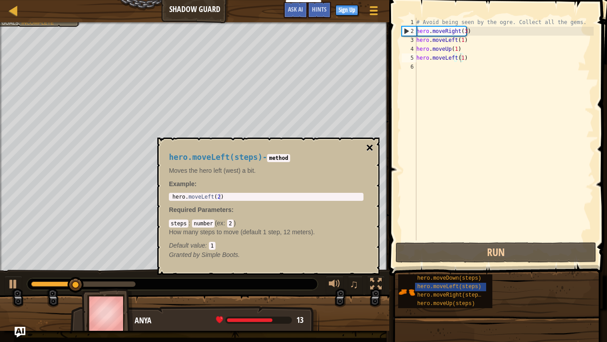
click at [370, 145] on button "×" at bounding box center [369, 147] width 7 height 12
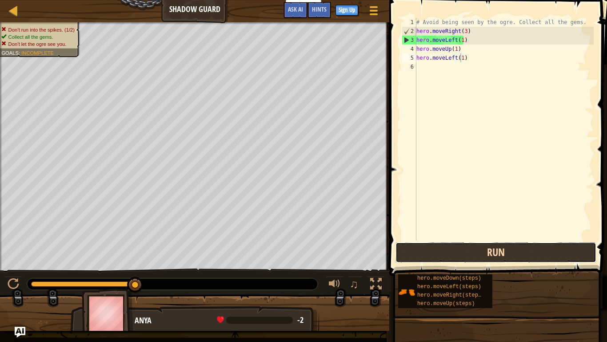
click at [466, 252] on button "Run" at bounding box center [496, 252] width 201 height 20
click at [488, 250] on button "Run" at bounding box center [496, 252] width 201 height 20
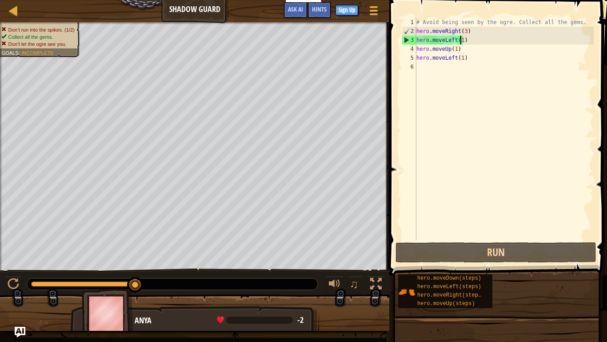
click at [462, 39] on div "# Avoid being seen by the ogre. Collect all the gems. hero . moveRight ( 3 ) he…" at bounding box center [504, 138] width 179 height 240
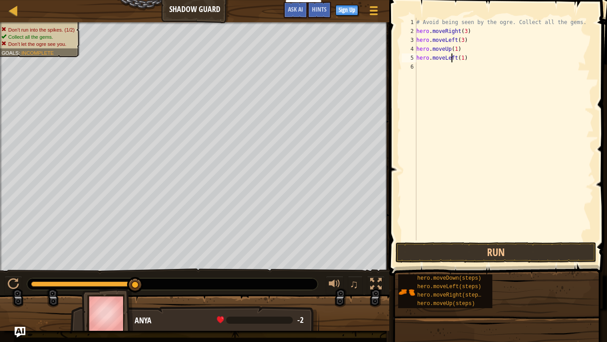
click at [452, 56] on div "# Avoid being seen by the ogre. Collect all the gems. hero . moveRight ( 3 ) he…" at bounding box center [504, 138] width 179 height 240
click at [453, 56] on div "# Avoid being seen by the ogre. Collect all the gems. hero . moveRight ( 3 ) he…" at bounding box center [504, 138] width 179 height 240
click at [454, 56] on div "# Avoid being seen by the ogre. Collect all the gems. hero . moveRight ( 3 ) he…" at bounding box center [504, 138] width 179 height 240
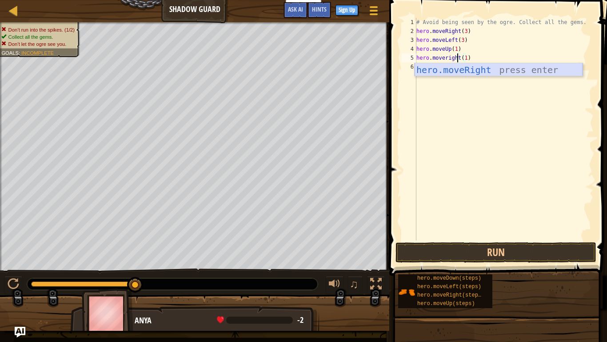
click at [453, 66] on div "hero.moveRight press enter" at bounding box center [499, 83] width 168 height 40
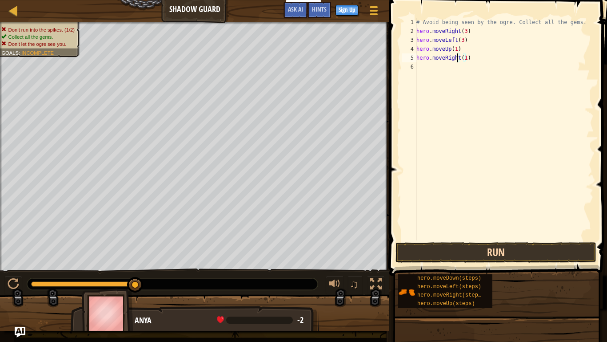
type textarea "hero.moveRight(1)"
click at [480, 255] on button "Run" at bounding box center [496, 252] width 201 height 20
